Goal: Check status

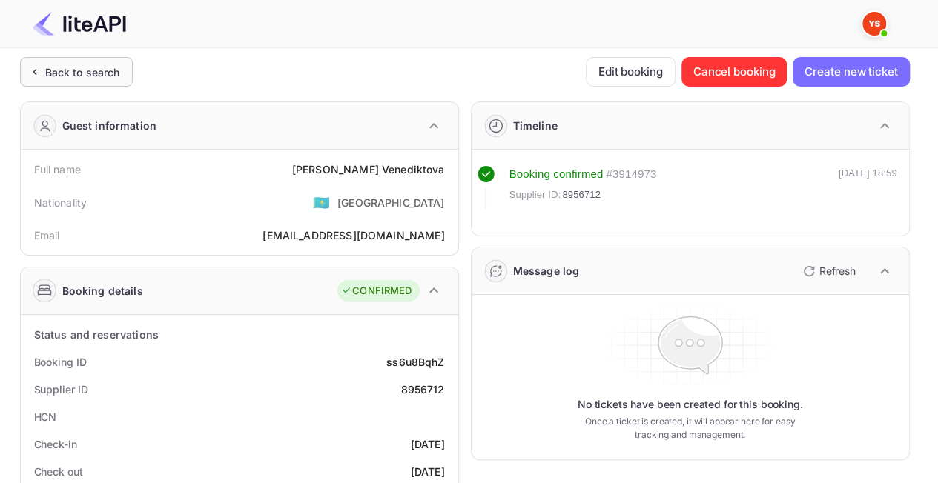
click at [74, 70] on div "Back to search" at bounding box center [82, 73] width 75 height 16
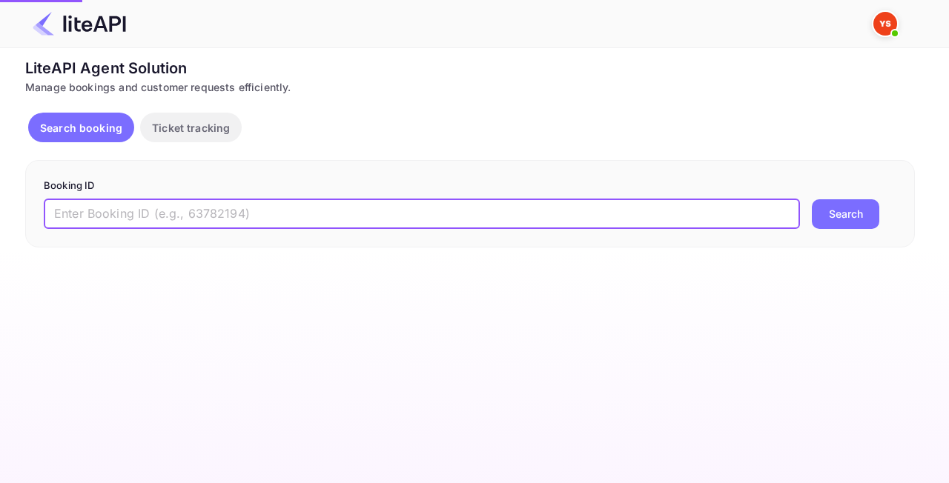
click at [243, 209] on input "text" at bounding box center [422, 214] width 756 height 30
paste input "8798648"
type input "8798648"
click at [888, 206] on div "8798648 ​ Search" at bounding box center [470, 214] width 853 height 30
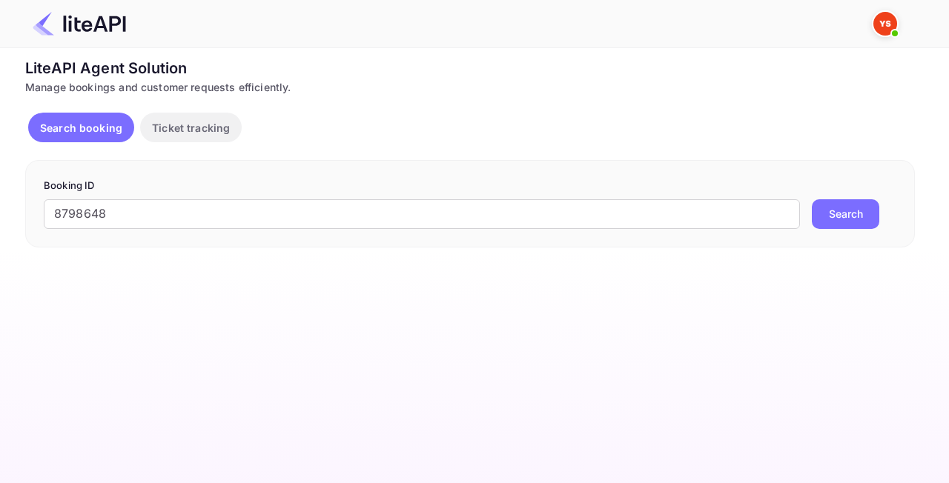
click at [862, 211] on button "Search" at bounding box center [845, 214] width 67 height 30
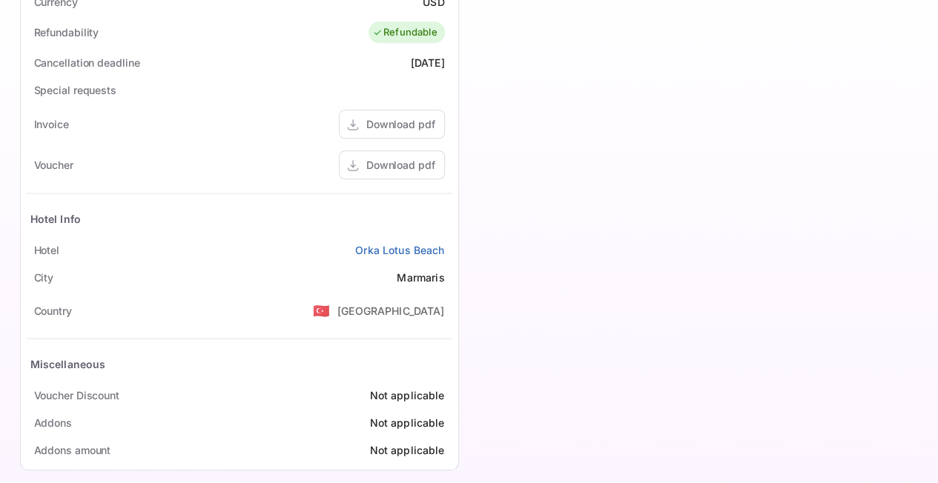
scroll to position [593, 0]
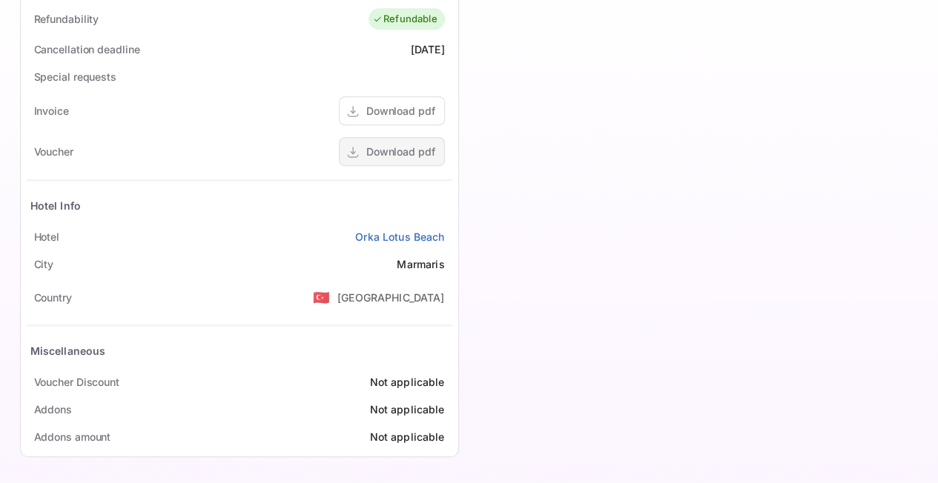
click at [423, 144] on div "Download pdf" at bounding box center [400, 152] width 69 height 16
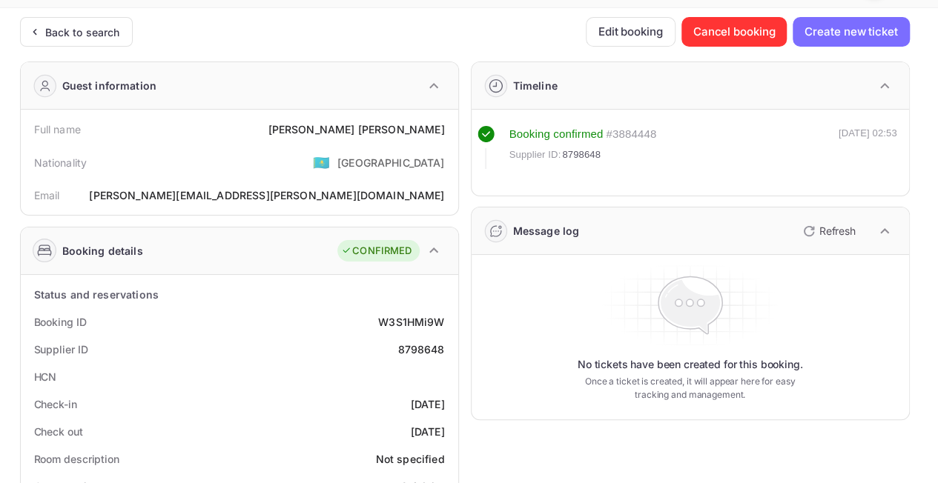
scroll to position [0, 0]
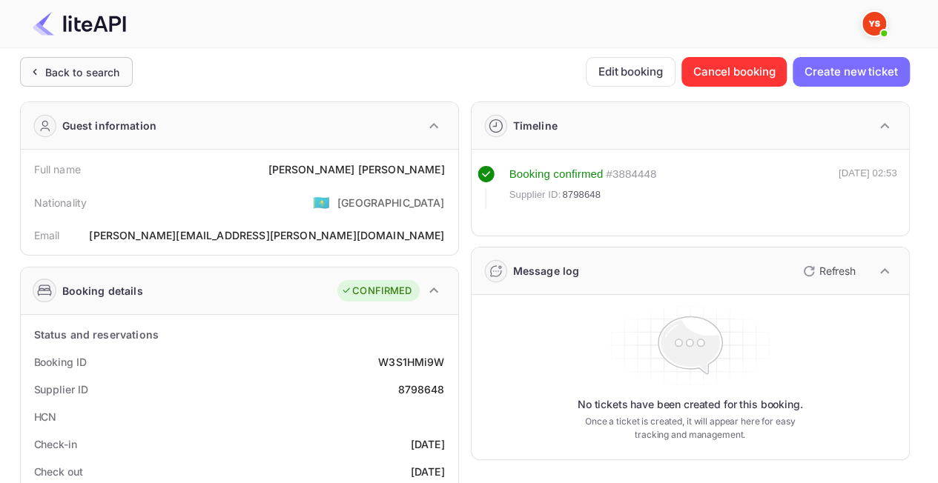
click at [78, 65] on div "Back to search" at bounding box center [82, 73] width 75 height 16
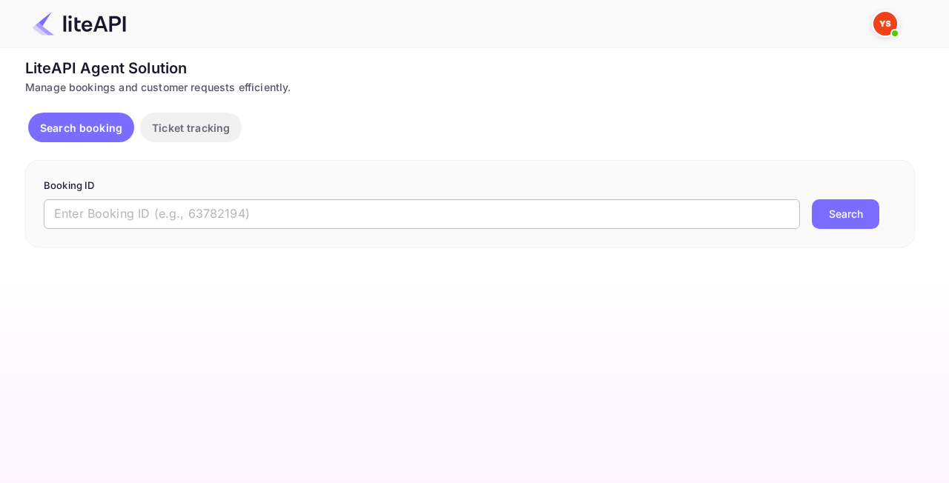
click at [350, 213] on input "text" at bounding box center [422, 214] width 756 height 30
paste input "8962555"
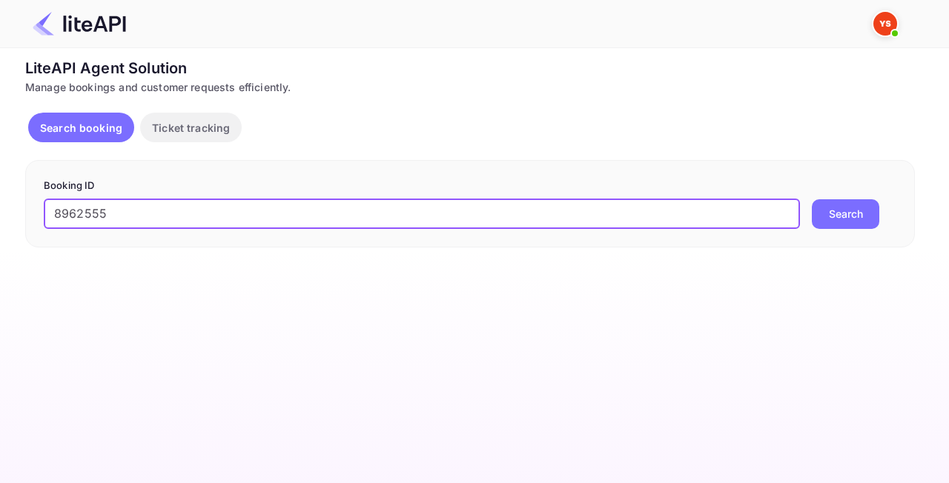
type input "8962555"
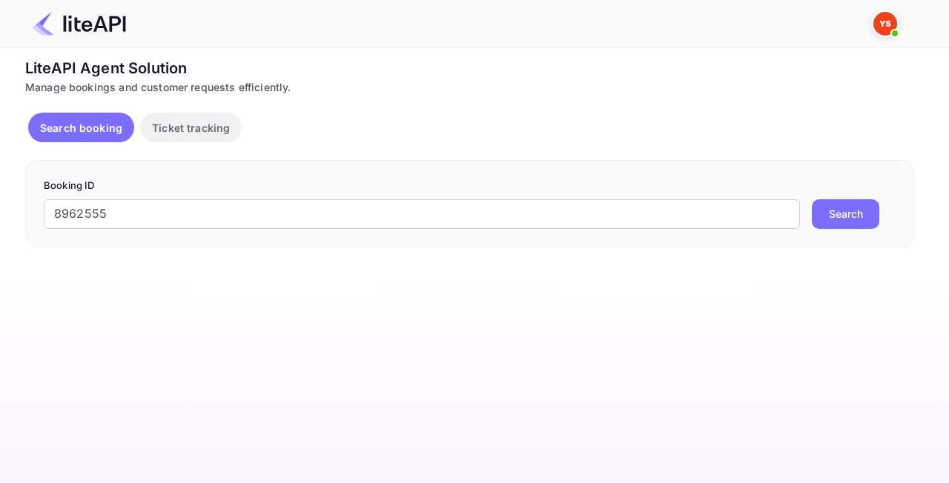
click at [854, 214] on button "Search" at bounding box center [845, 214] width 67 height 30
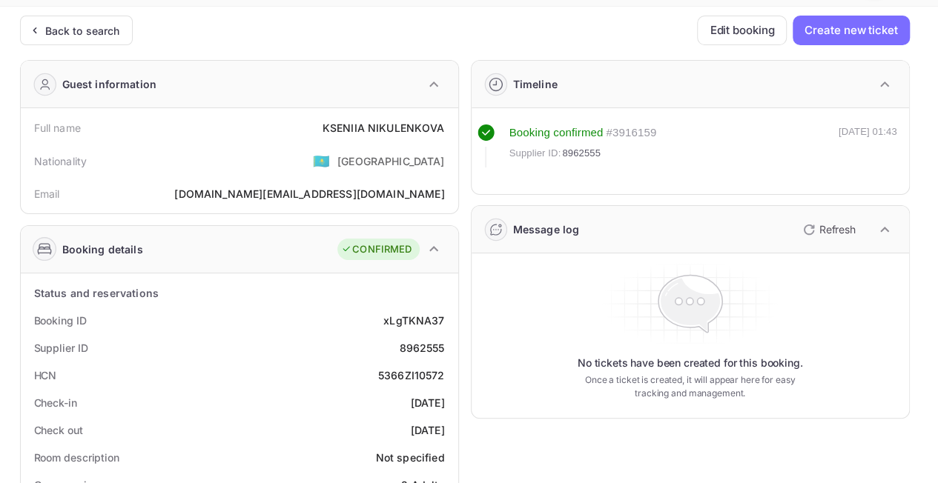
scroll to position [74, 0]
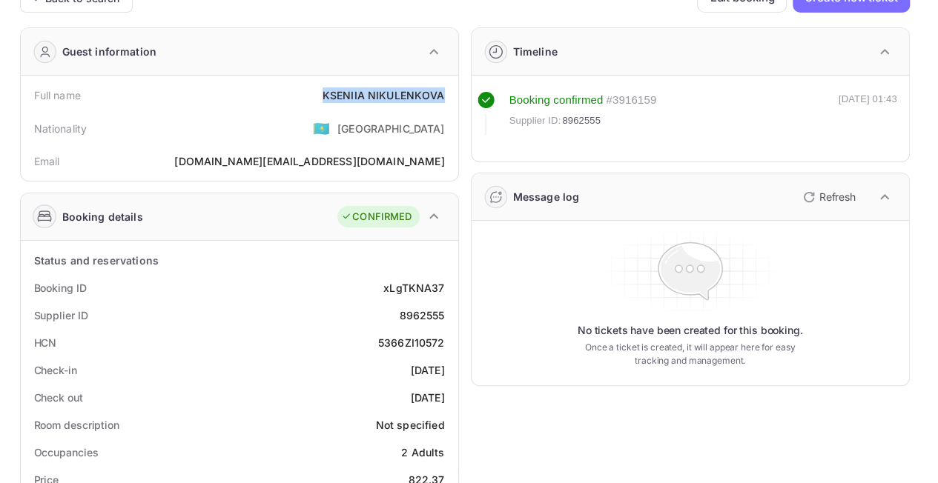
drag, startPoint x: 325, startPoint y: 87, endPoint x: 449, endPoint y: 104, distance: 125.6
click at [449, 104] on div "Full name [PERSON_NAME]" at bounding box center [240, 95] width 426 height 27
copy div "[PERSON_NAME]"
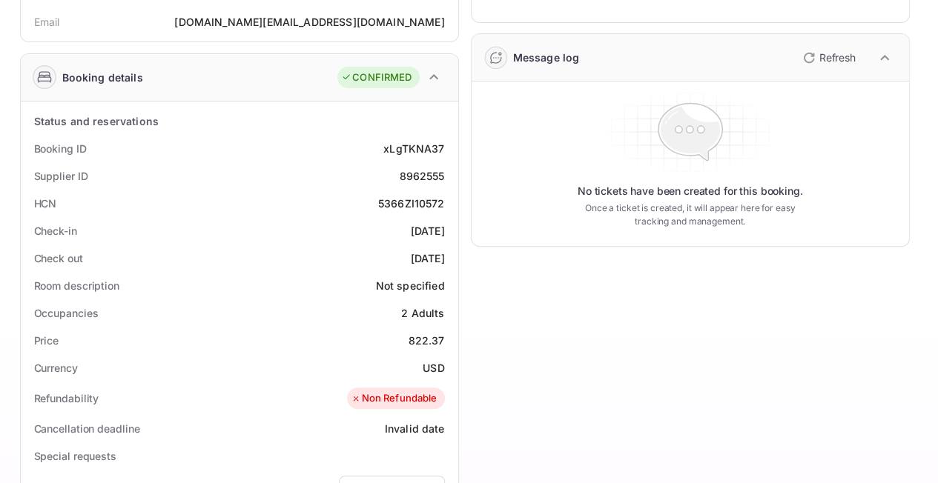
scroll to position [371, 0]
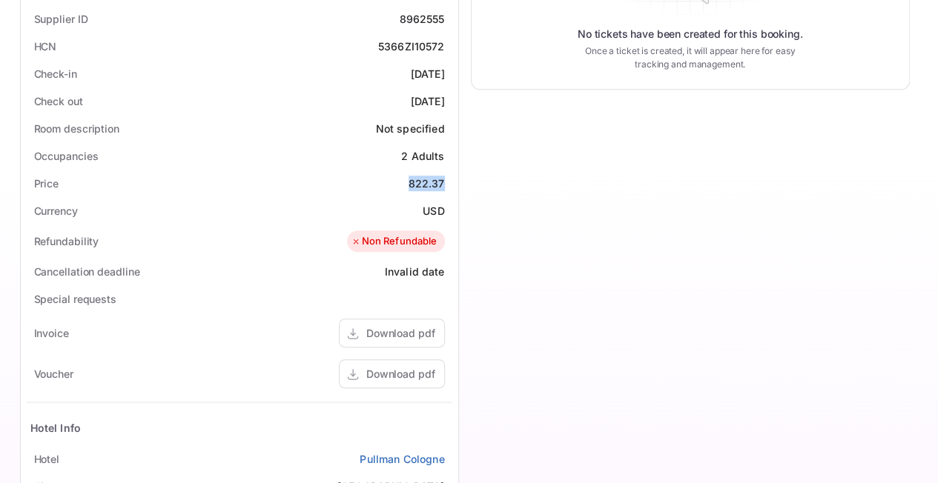
drag, startPoint x: 433, startPoint y: 177, endPoint x: 445, endPoint y: 178, distance: 11.9
click at [445, 178] on div "Price 822.37" at bounding box center [240, 183] width 426 height 27
copy div "822.37"
drag, startPoint x: 418, startPoint y: 202, endPoint x: 449, endPoint y: 205, distance: 30.5
click at [449, 205] on div "Currency USD" at bounding box center [240, 210] width 426 height 27
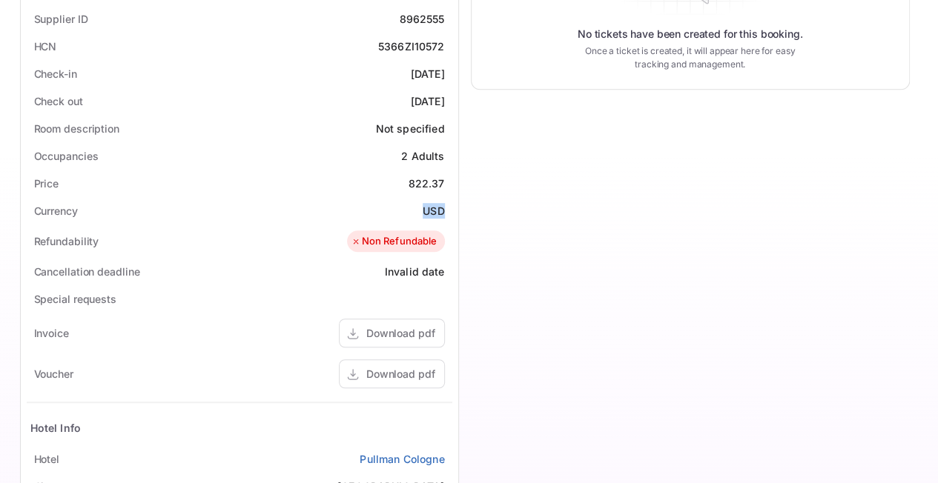
copy div "USD"
